Goal: Transaction & Acquisition: Purchase product/service

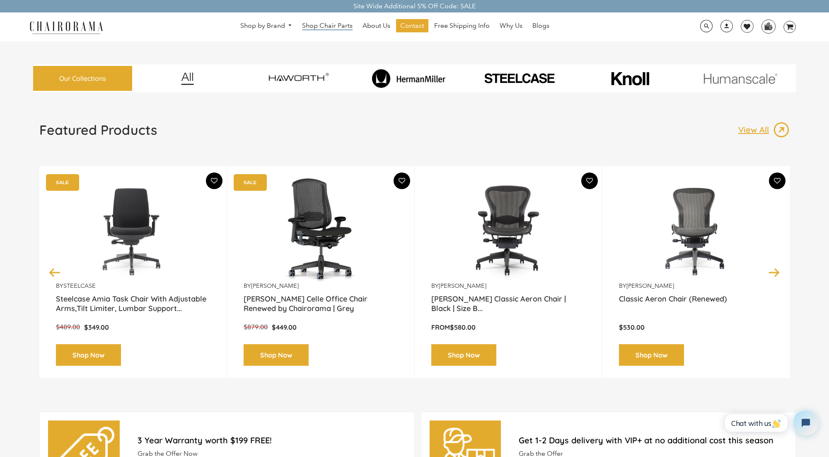
click at [317, 24] on span "Shop Chair Parts" at bounding box center [327, 26] width 51 height 9
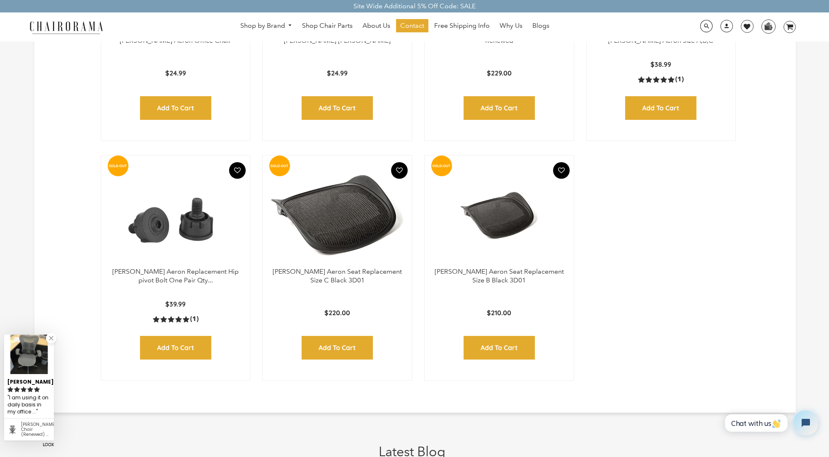
scroll to position [983, 0]
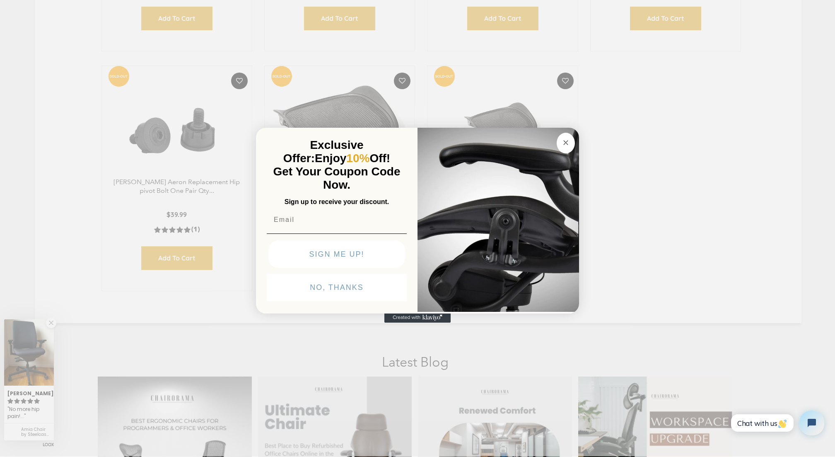
click at [563, 143] on circle "Close dialog" at bounding box center [566, 143] width 10 height 10
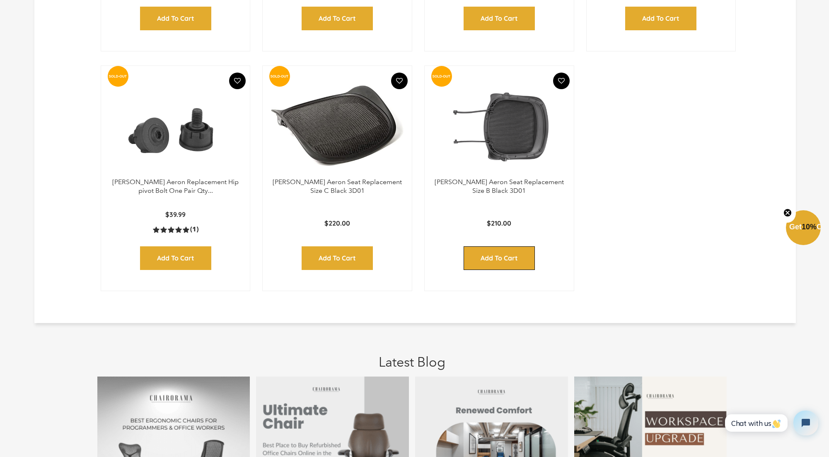
click at [505, 258] on input "Add to Cart" at bounding box center [499, 258] width 71 height 24
